Goal: Task Accomplishment & Management: Manage account settings

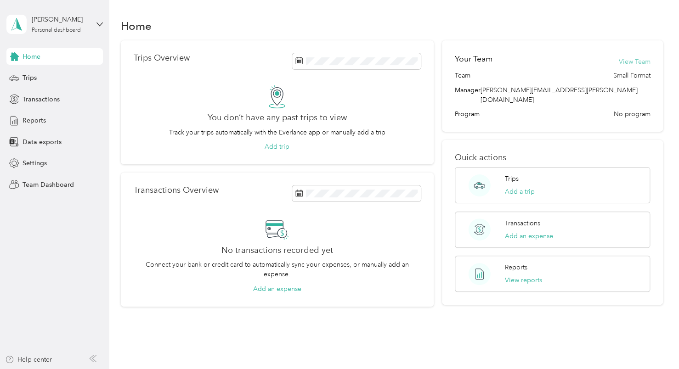
click at [644, 61] on button "View Team" at bounding box center [634, 62] width 32 height 10
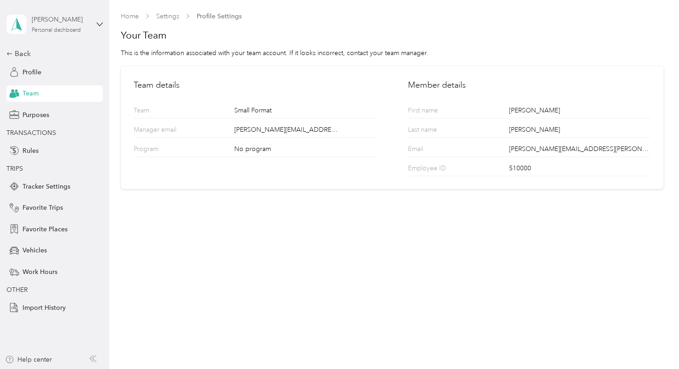
click at [77, 30] on div "Personal dashboard" at bounding box center [56, 31] width 49 height 6
click at [69, 81] on div "Team dashboard Personal dashboard Log out" at bounding box center [155, 96] width 284 height 58
click at [100, 24] on icon at bounding box center [99, 24] width 6 height 6
click at [80, 252] on div "Vehicles" at bounding box center [54, 250] width 96 height 17
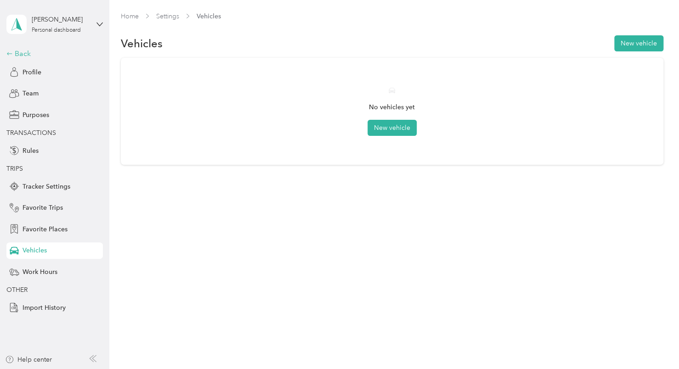
click at [31, 51] on div "Back" at bounding box center [52, 53] width 92 height 11
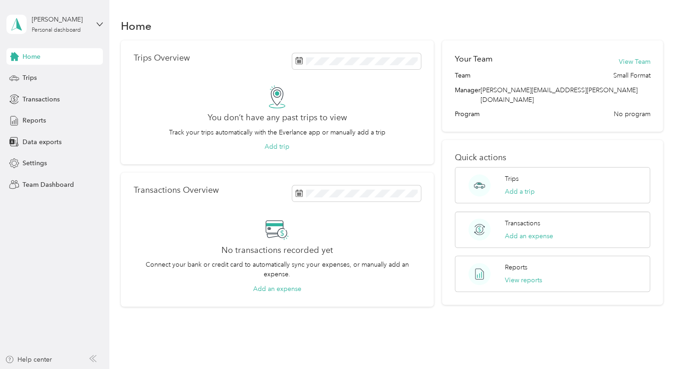
click at [94, 24] on div "[PERSON_NAME] Personal dashboard" at bounding box center [54, 24] width 96 height 32
drag, startPoint x: 68, startPoint y: 248, endPoint x: 56, endPoint y: 174, distance: 75.2
click at [66, 246] on aside "[PERSON_NAME] Personal dashboard Home Trips Transactions Reports Data exports S…" at bounding box center [54, 184] width 109 height 369
click at [49, 119] on div "Reports" at bounding box center [54, 121] width 96 height 17
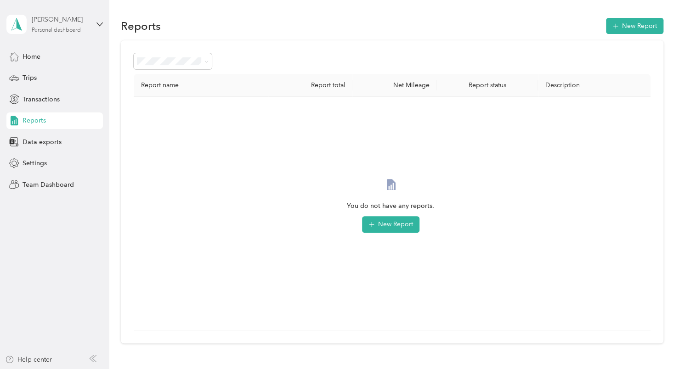
click at [50, 28] on div "Personal dashboard" at bounding box center [56, 31] width 49 height 6
click at [24, 75] on div "Team dashboard" at bounding box center [39, 76] width 49 height 10
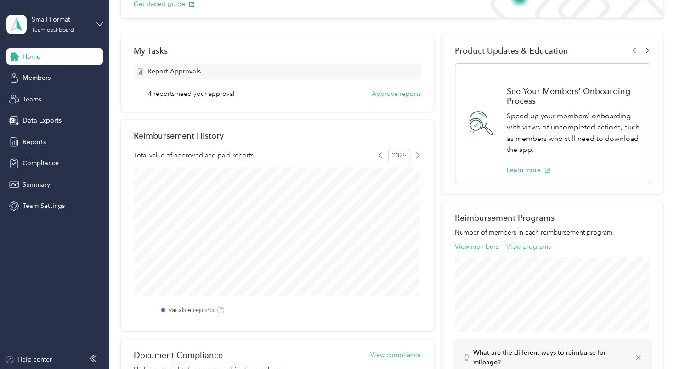
scroll to position [138, 0]
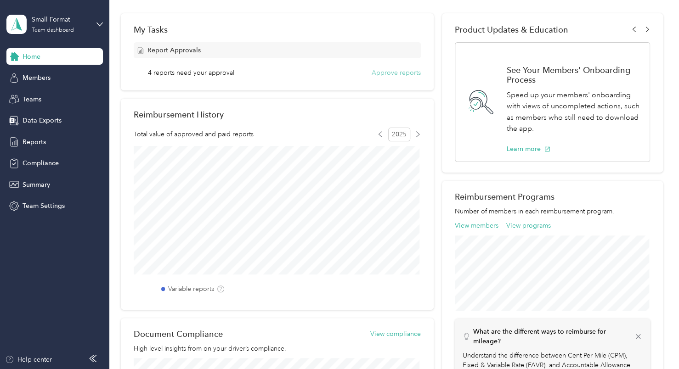
click at [397, 77] on button "Approve reports" at bounding box center [395, 73] width 49 height 10
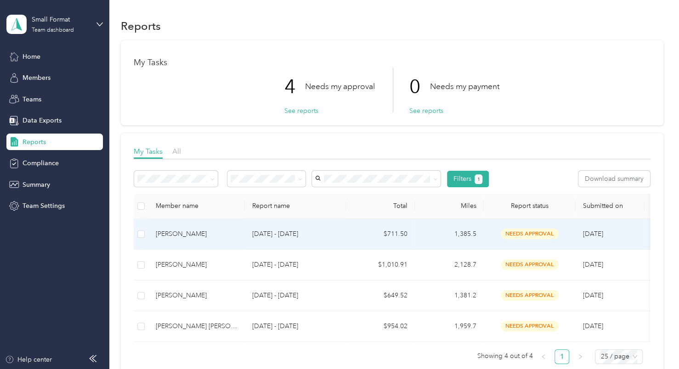
click at [225, 237] on div "[PERSON_NAME]" at bounding box center [197, 234] width 82 height 10
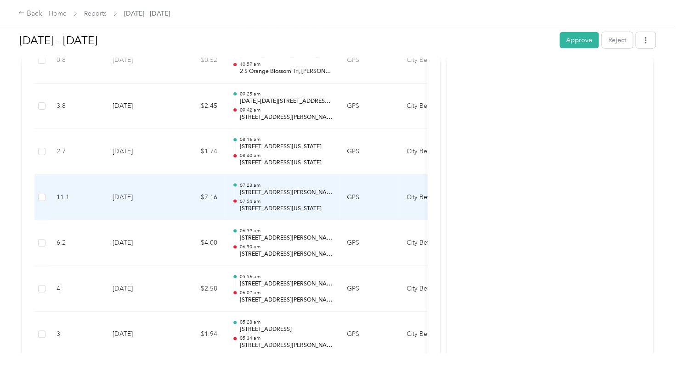
scroll to position [6199, 0]
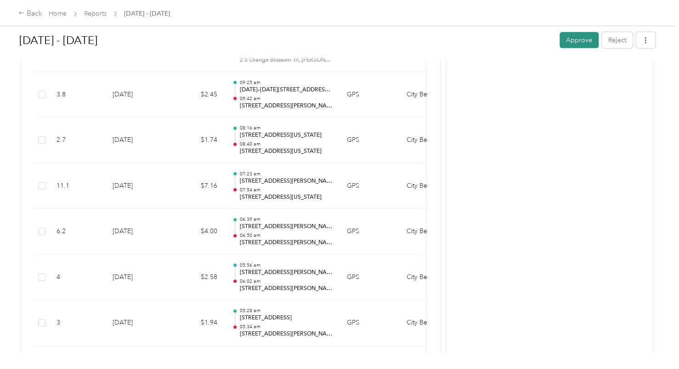
click at [581, 43] on button "Approve" at bounding box center [578, 40] width 39 height 16
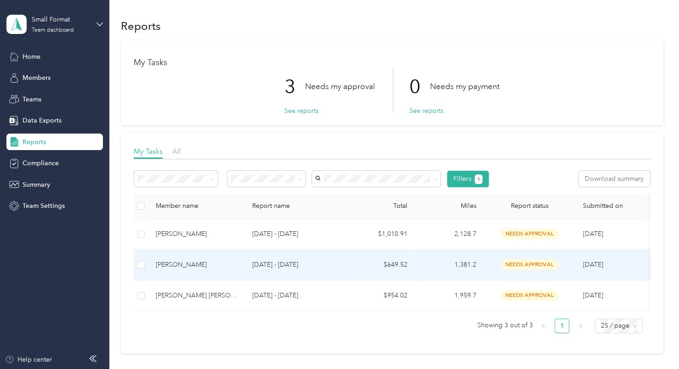
click at [178, 264] on div "[PERSON_NAME]" at bounding box center [197, 265] width 82 height 10
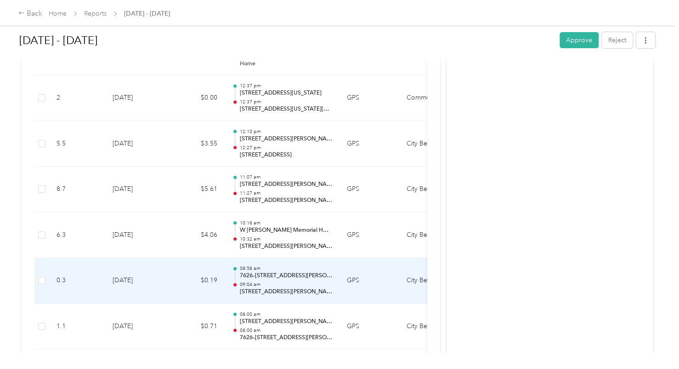
scroll to position [8517, 0]
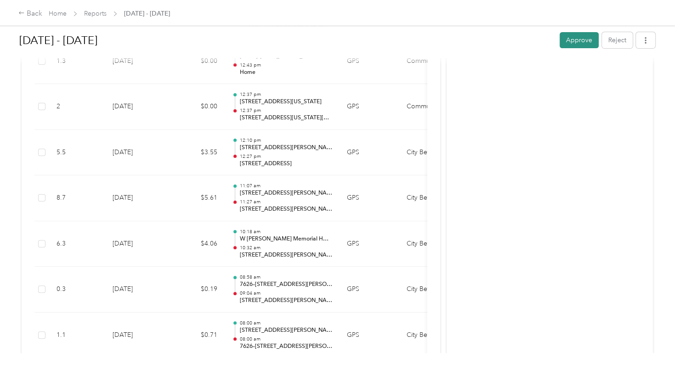
click at [582, 37] on button "Approve" at bounding box center [578, 40] width 39 height 16
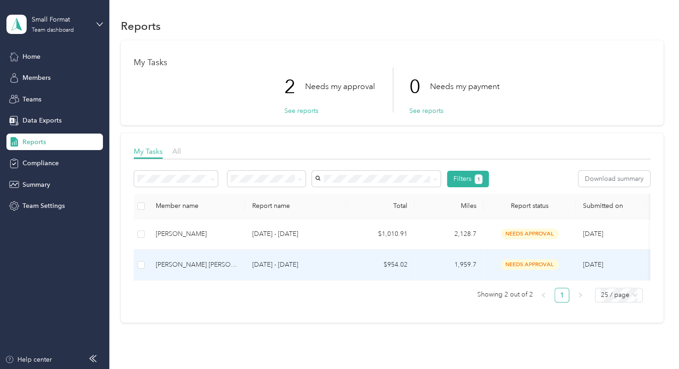
click at [199, 264] on div "[PERSON_NAME] [PERSON_NAME]" at bounding box center [197, 265] width 82 height 10
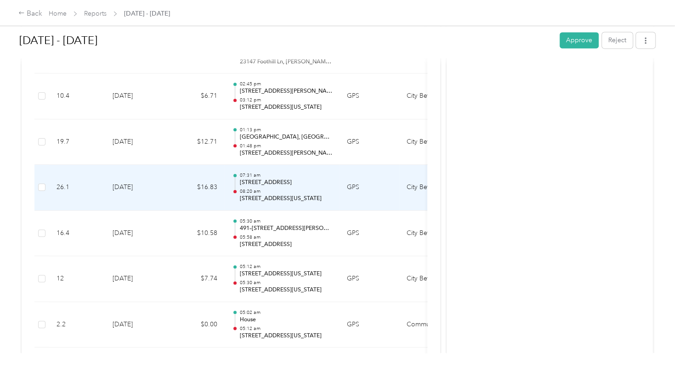
scroll to position [5679, 0]
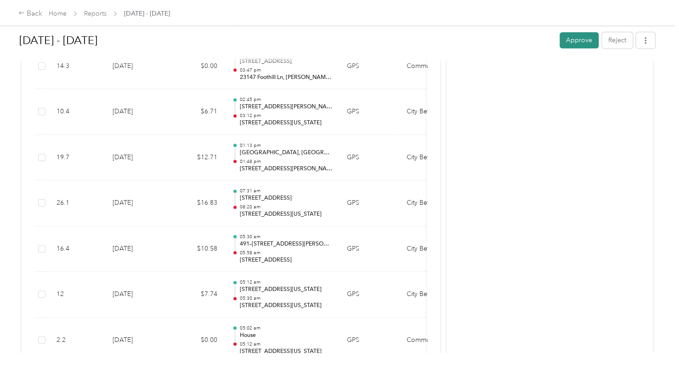
click at [559, 40] on button "Approve" at bounding box center [578, 40] width 39 height 16
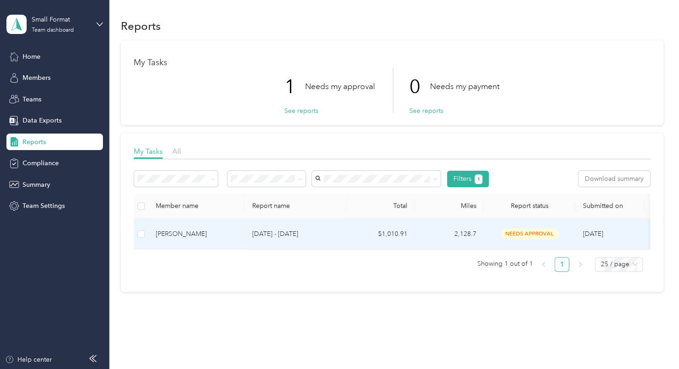
click at [181, 234] on div "[PERSON_NAME]" at bounding box center [197, 234] width 82 height 10
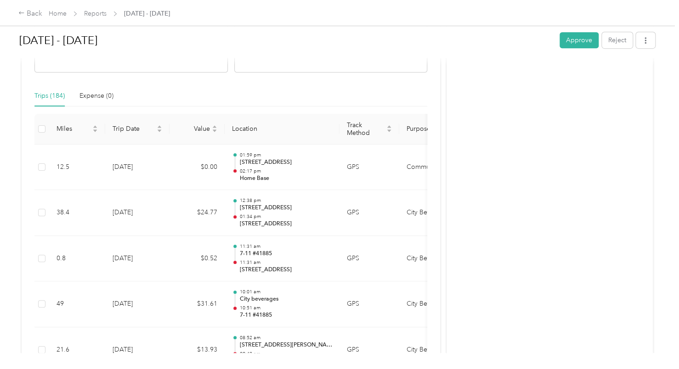
scroll to position [245, 0]
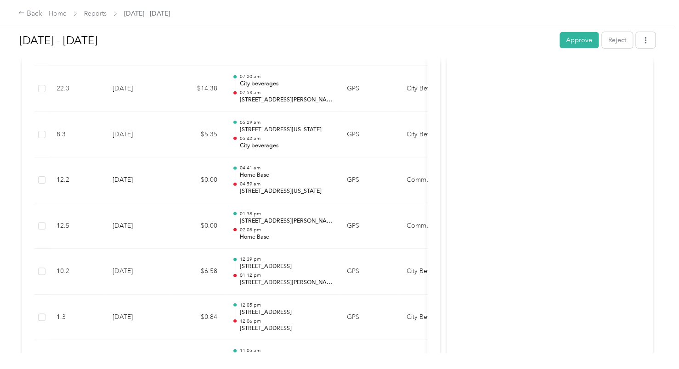
scroll to position [4785, 0]
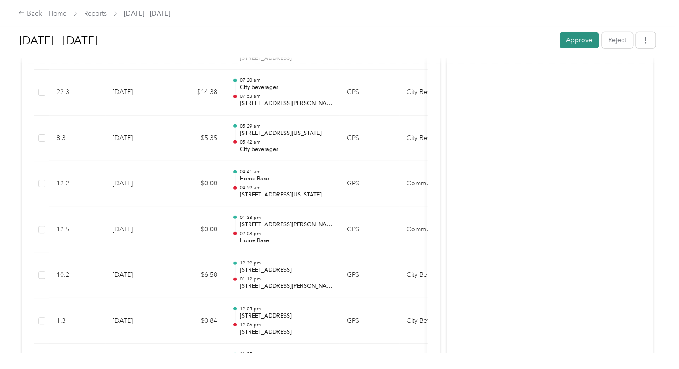
click at [569, 40] on button "Approve" at bounding box center [578, 40] width 39 height 16
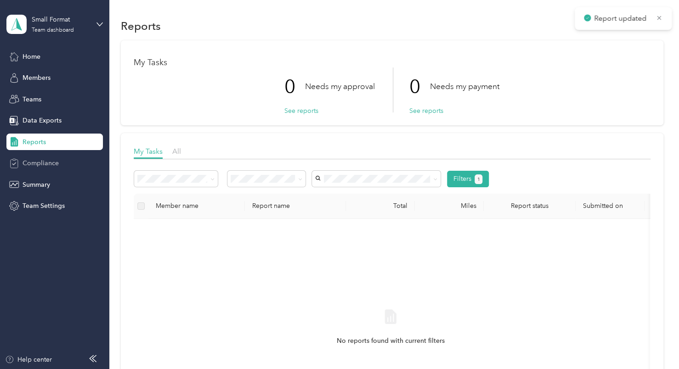
click at [61, 169] on div "Compliance" at bounding box center [54, 163] width 96 height 17
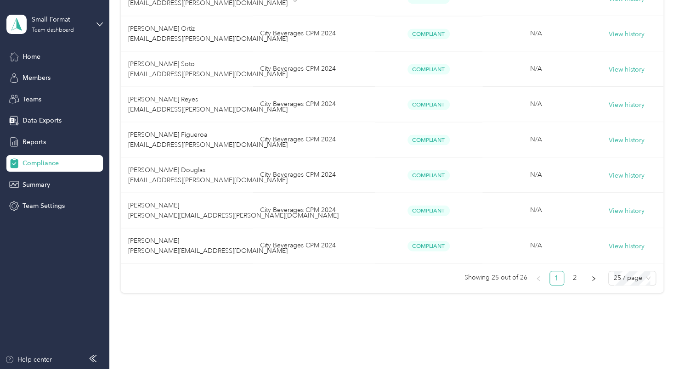
scroll to position [841, 0]
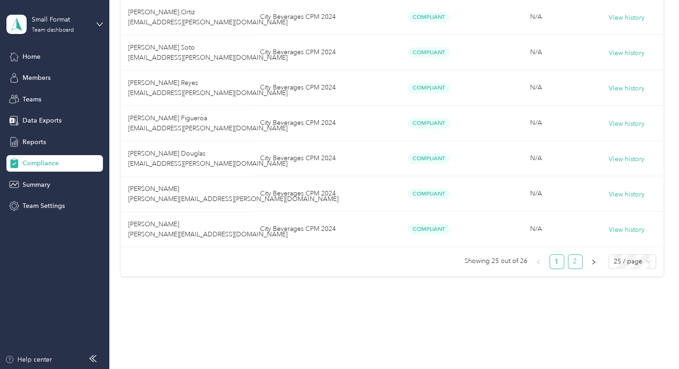
click at [571, 256] on link "2" at bounding box center [575, 262] width 14 height 14
